Goal: Information Seeking & Learning: Learn about a topic

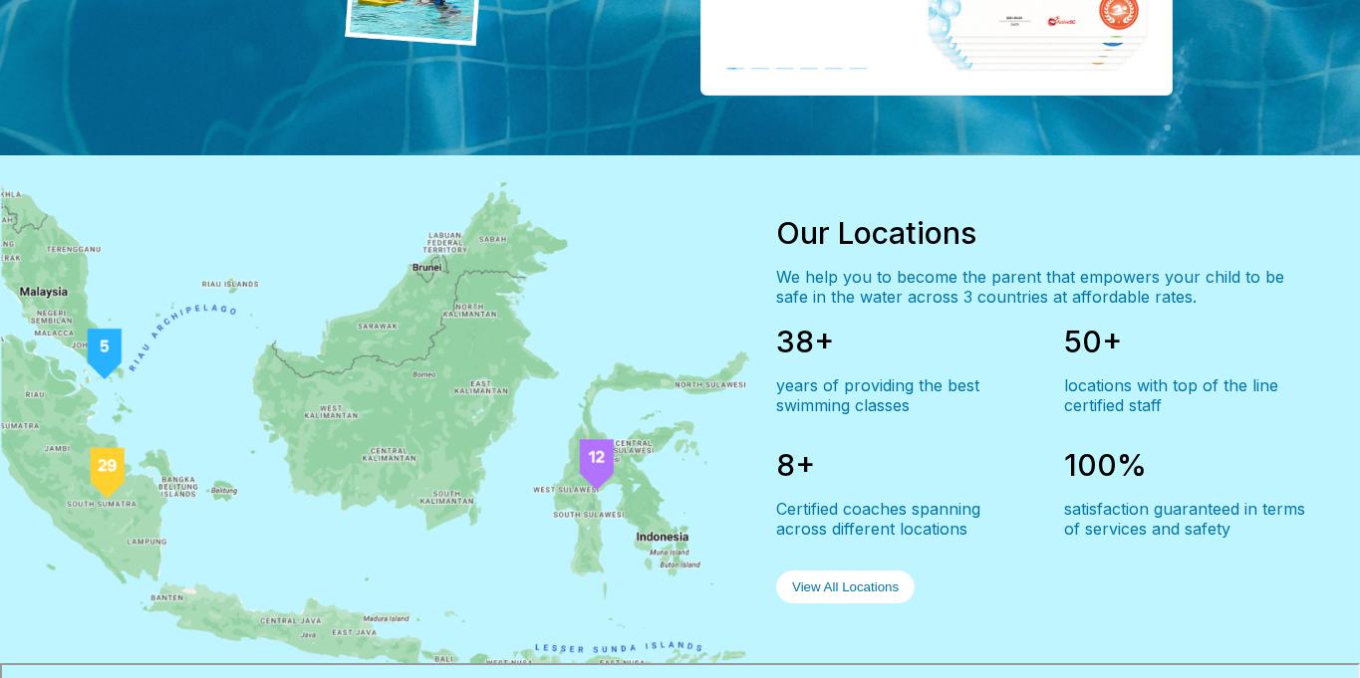
scroll to position [1395, 0]
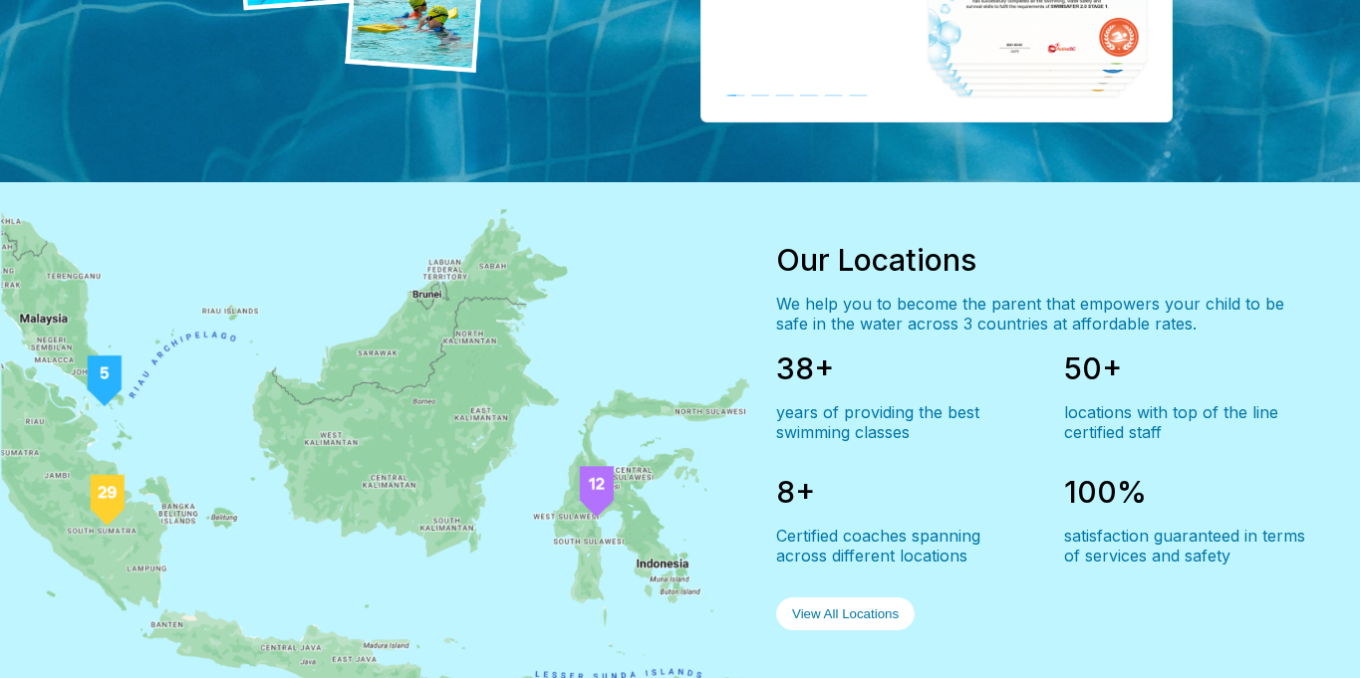
click at [844, 631] on button "View All Locations" at bounding box center [845, 614] width 138 height 33
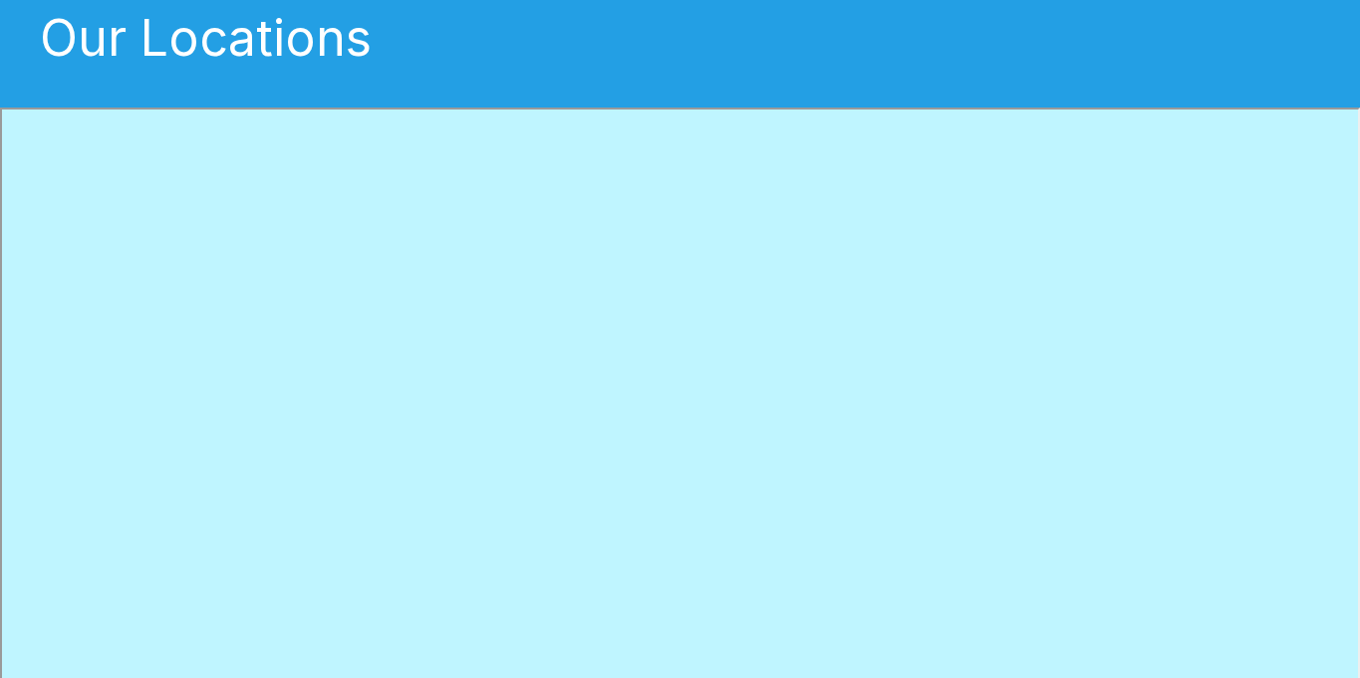
scroll to position [199, 0]
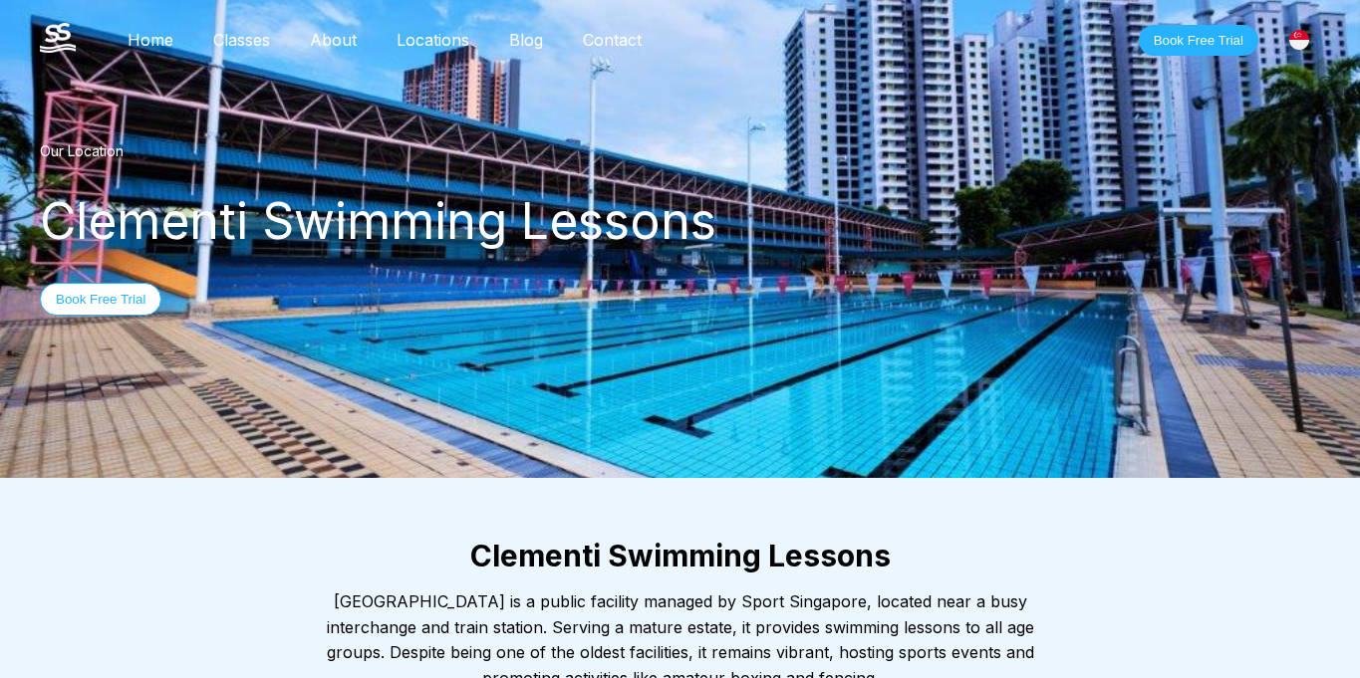
click at [247, 39] on link "Classes" at bounding box center [241, 40] width 97 height 20
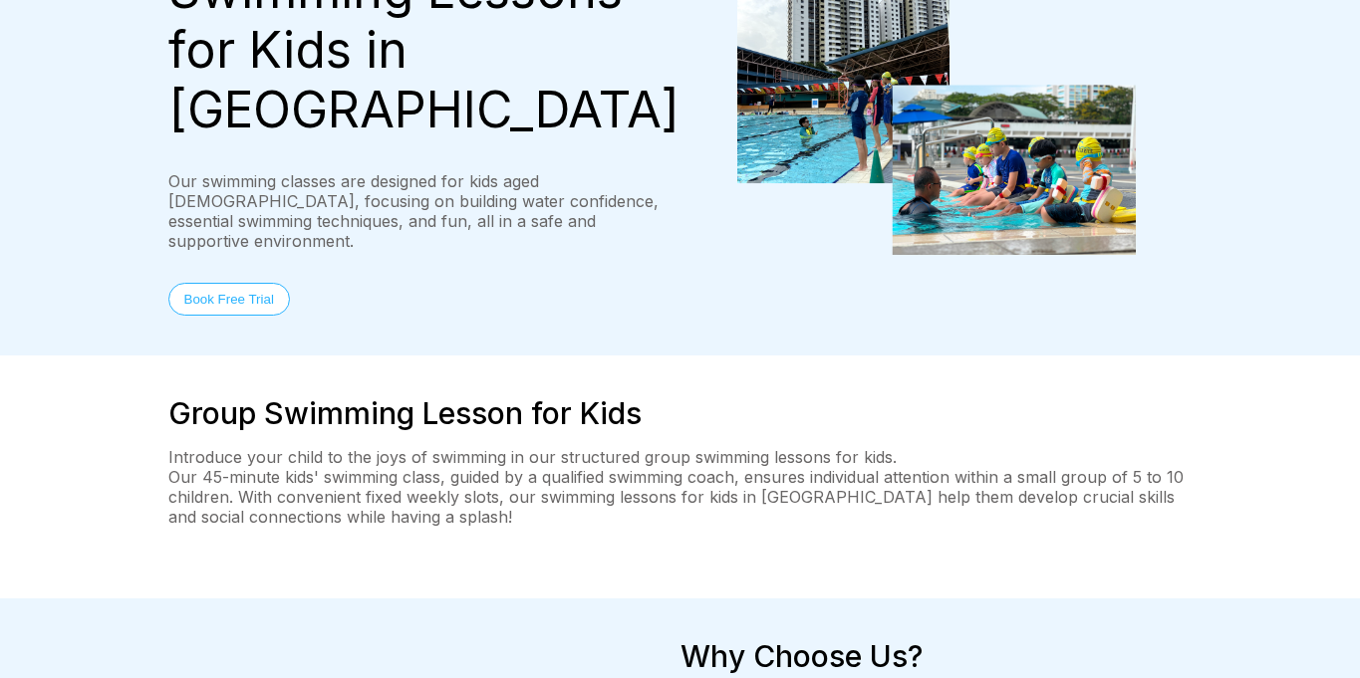
scroll to position [199, 0]
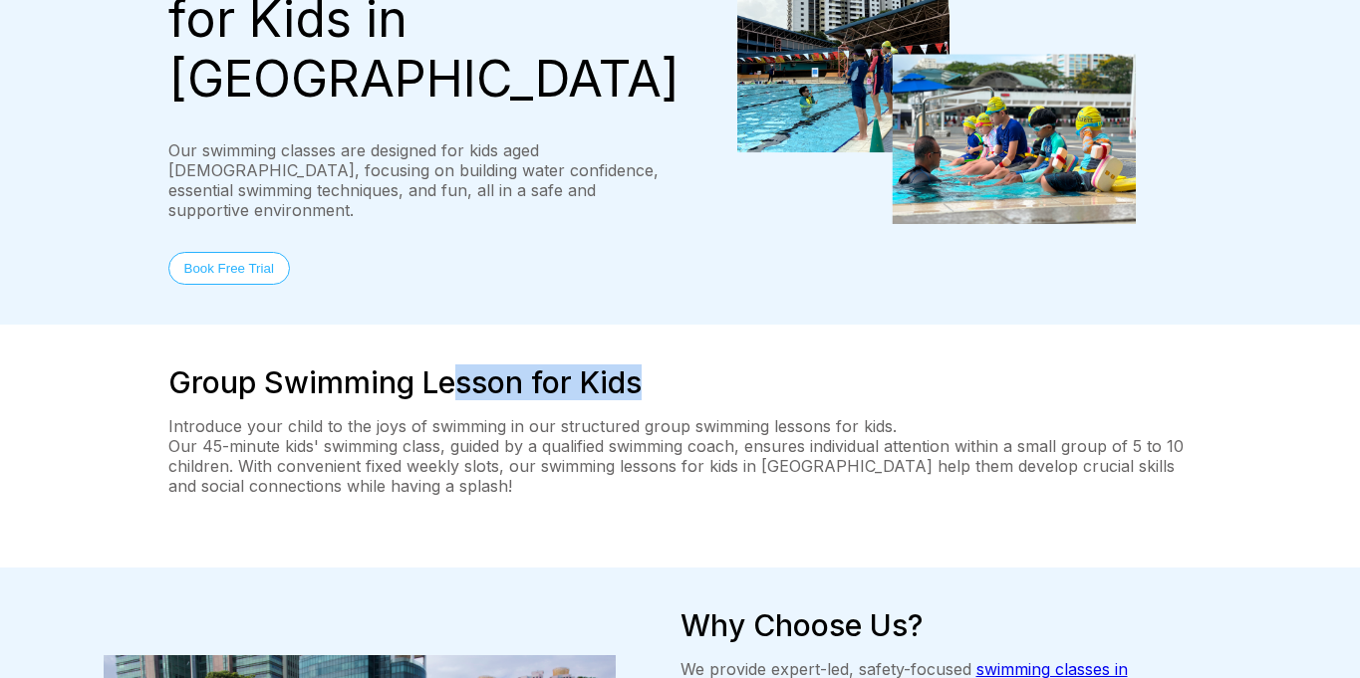
drag, startPoint x: 461, startPoint y: 276, endPoint x: 694, endPoint y: 318, distance: 236.8
click at [694, 325] on div "Group Swimming Lesson for Kids Introduce your child to the joys of swimming in …" at bounding box center [680, 446] width 1360 height 243
drag, startPoint x: 694, startPoint y: 318, endPoint x: 693, endPoint y: 373, distance: 54.8
click at [693, 436] on p "Our 45-minute kids' swimming class, guided by a qualified swimming coach, ensur…" at bounding box center [680, 466] width 1024 height 60
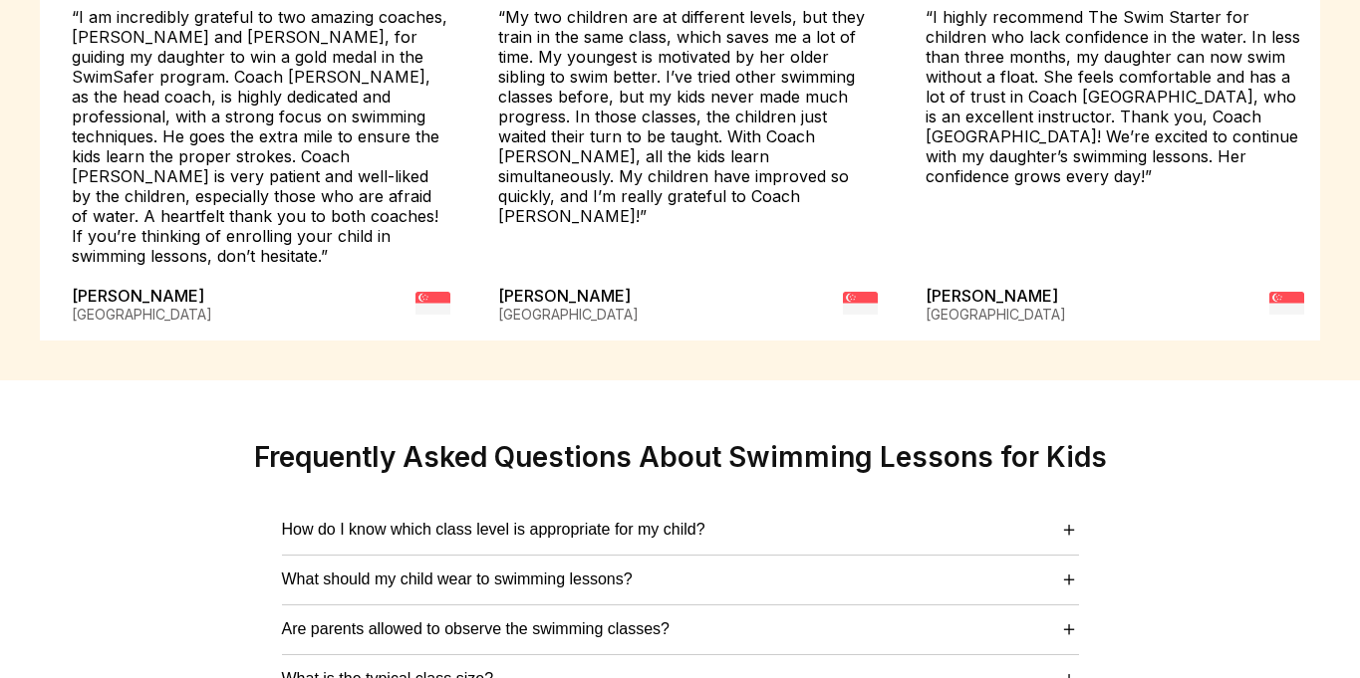
scroll to position [4881, 0]
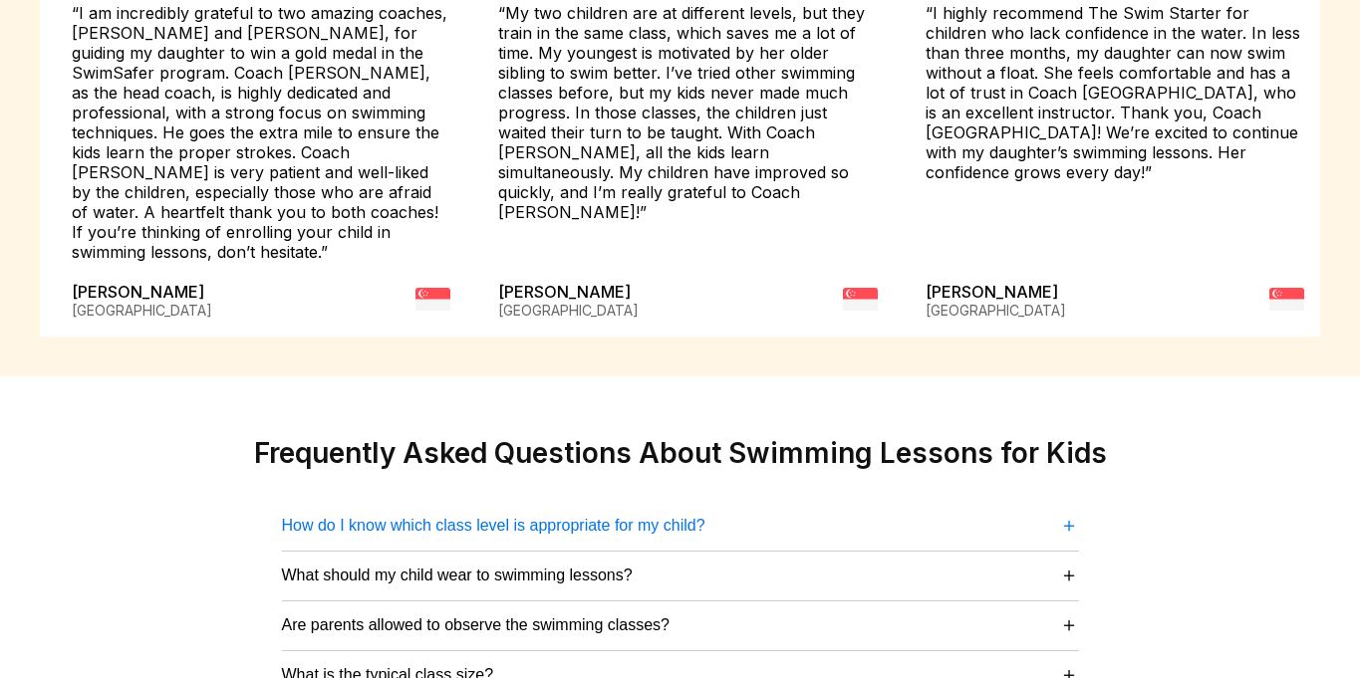
click at [1024, 512] on button "How do I know which class level is appropriate for my child? ＋" at bounding box center [680, 525] width 797 height 27
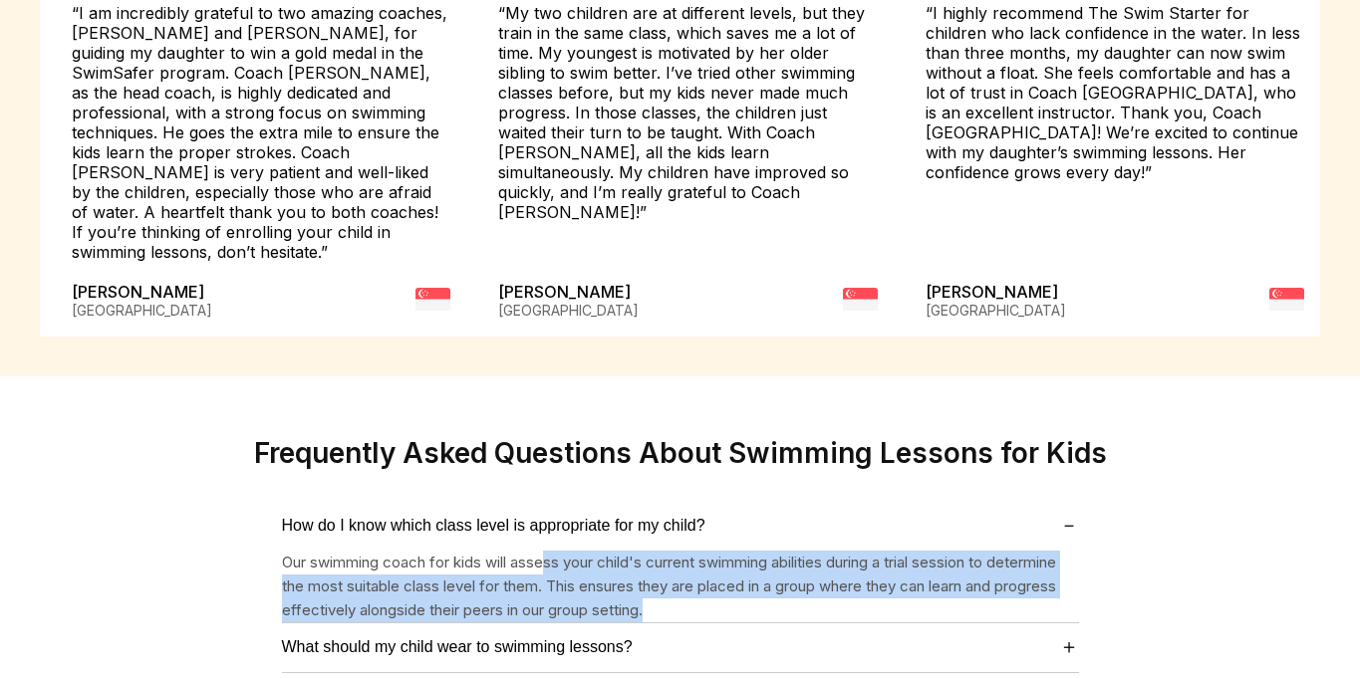
drag, startPoint x: 552, startPoint y: 449, endPoint x: 836, endPoint y: 484, distance: 286.0
click at [836, 551] on p "Our swimming coach for kids will assess your child's current swimming abilities…" at bounding box center [680, 587] width 797 height 72
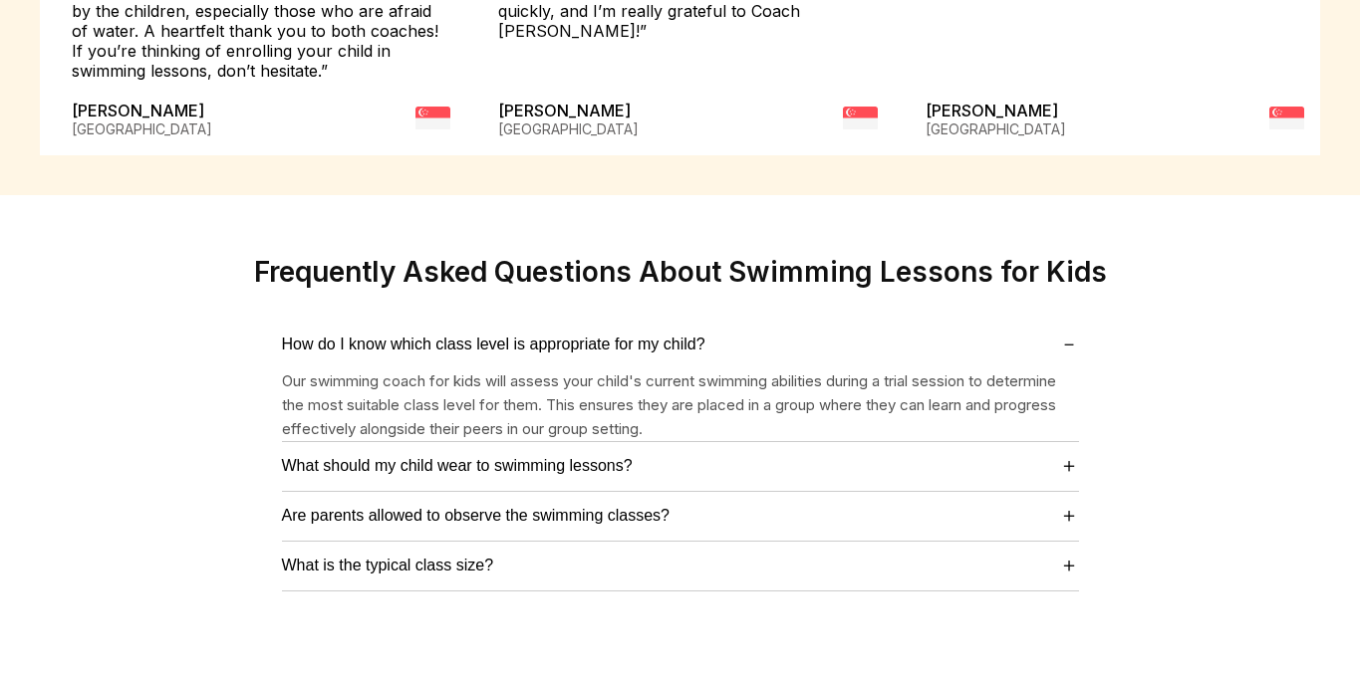
scroll to position [5080, 0]
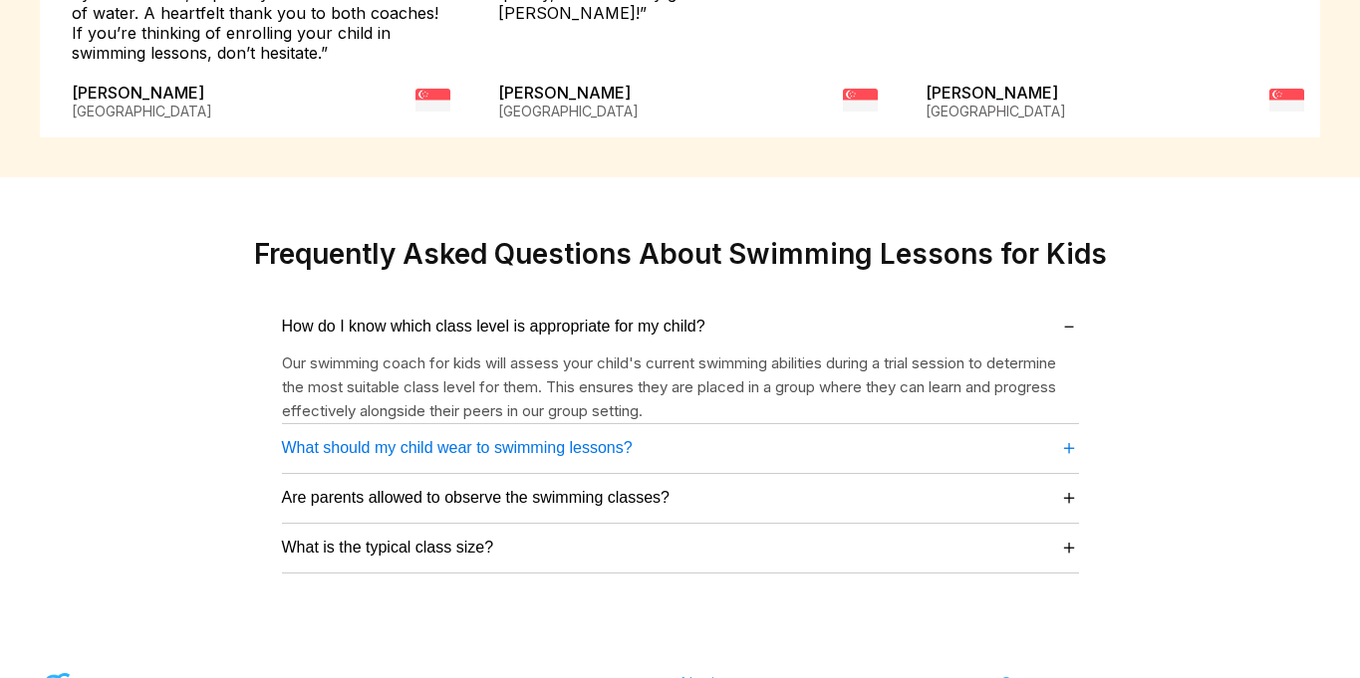
click at [814, 434] on button "What should my child wear to swimming lessons? ＋" at bounding box center [680, 447] width 797 height 27
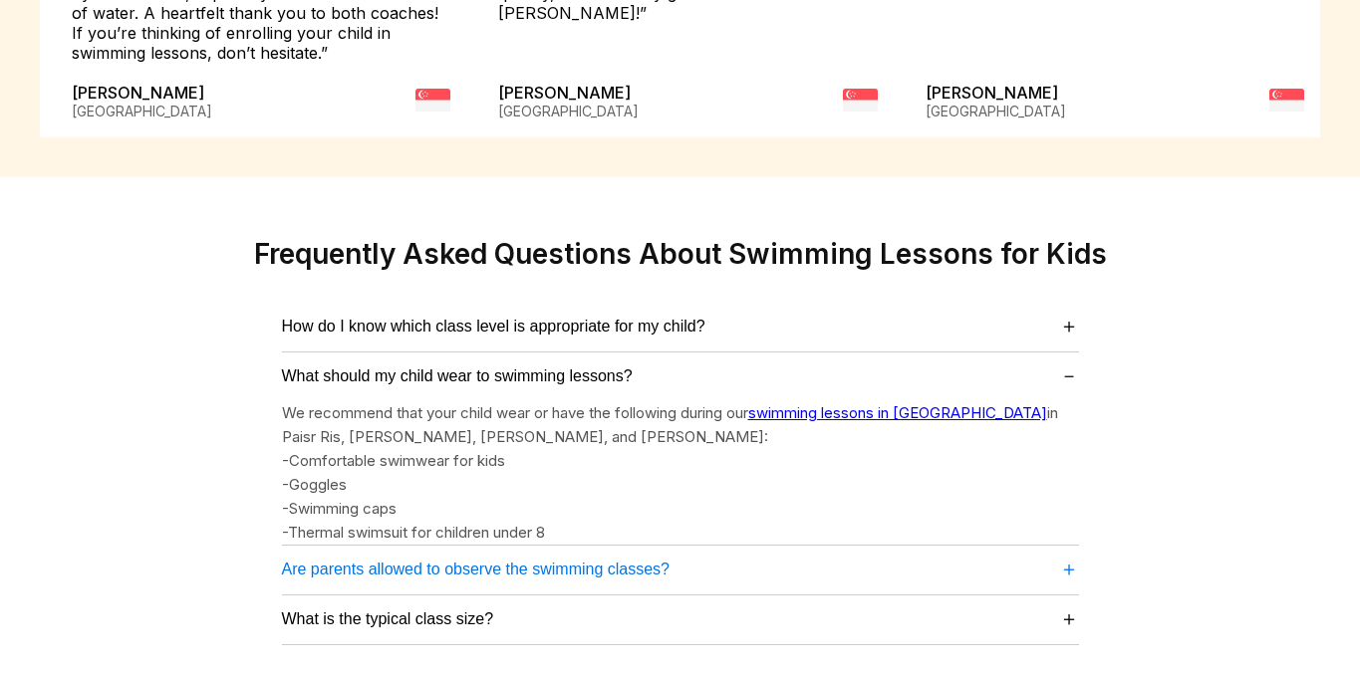
click at [797, 556] on button "Are parents allowed to observe the swimming classes? ＋" at bounding box center [680, 569] width 797 height 27
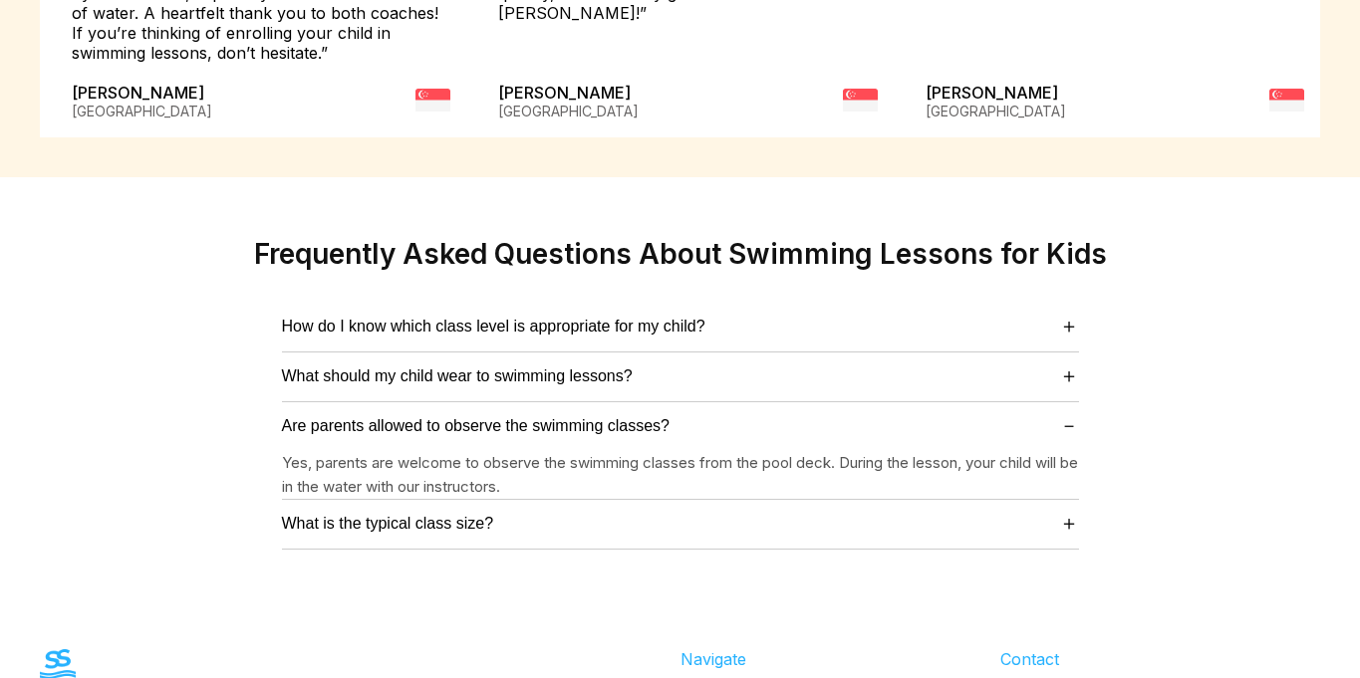
click at [797, 500] on div "What is the typical class size? ＋ The typical class size for our group swimming…" at bounding box center [680, 525] width 797 height 50
click at [799, 510] on button "What is the typical class size? ＋" at bounding box center [680, 523] width 797 height 27
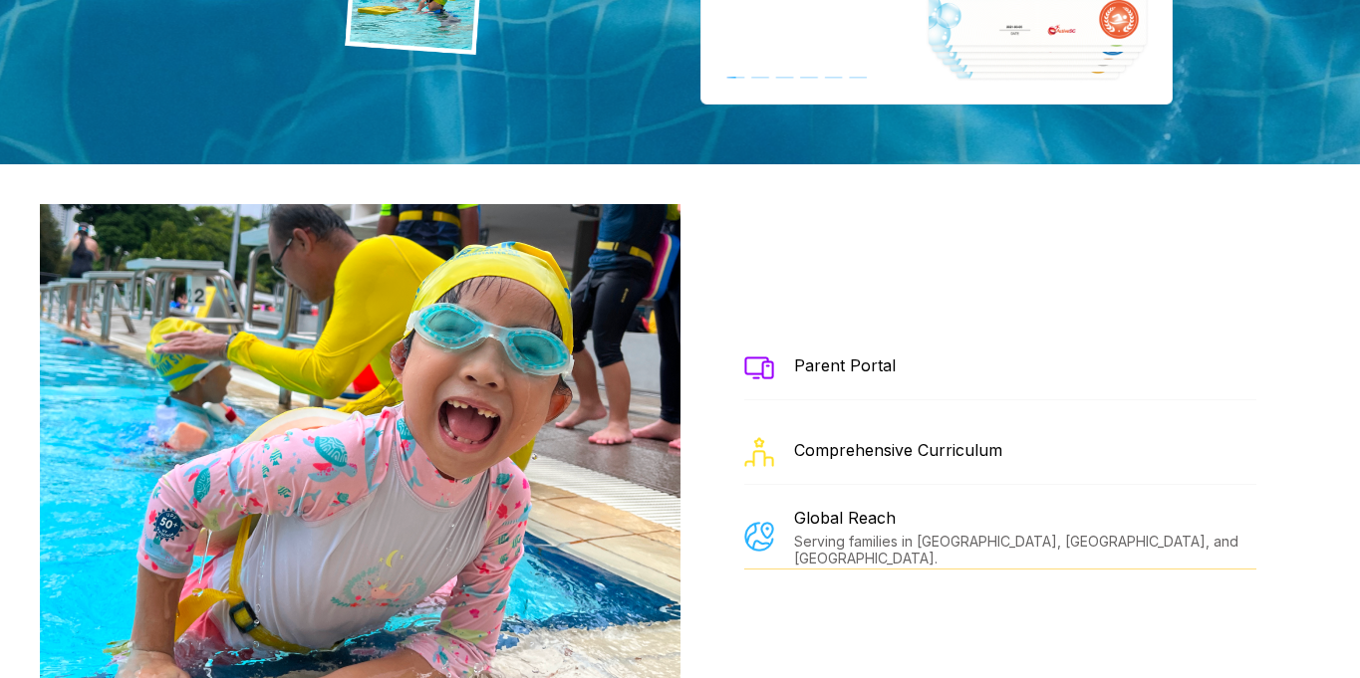
scroll to position [2181, 0]
